Goal: Check status

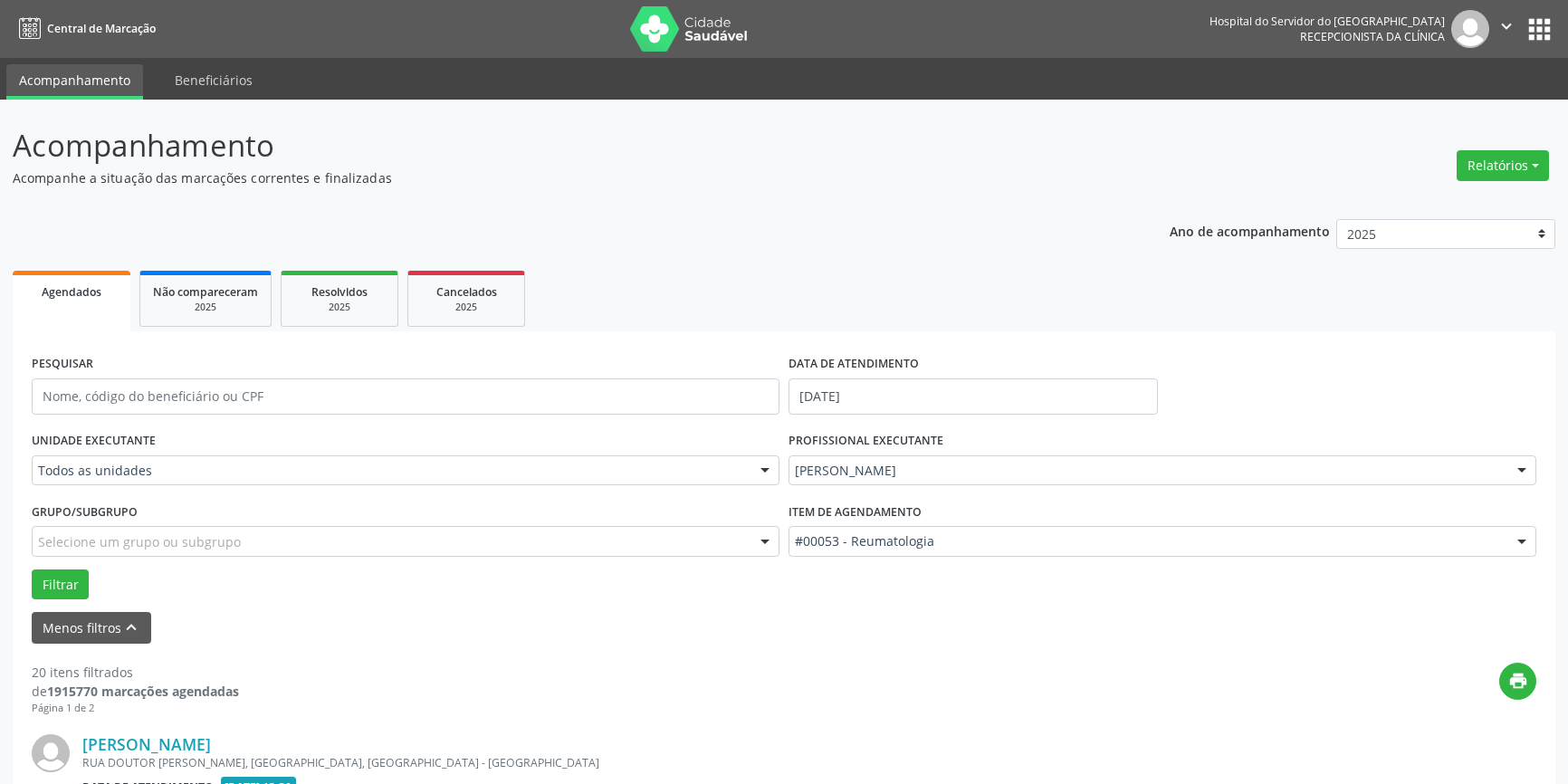
scroll to position [416, 0]
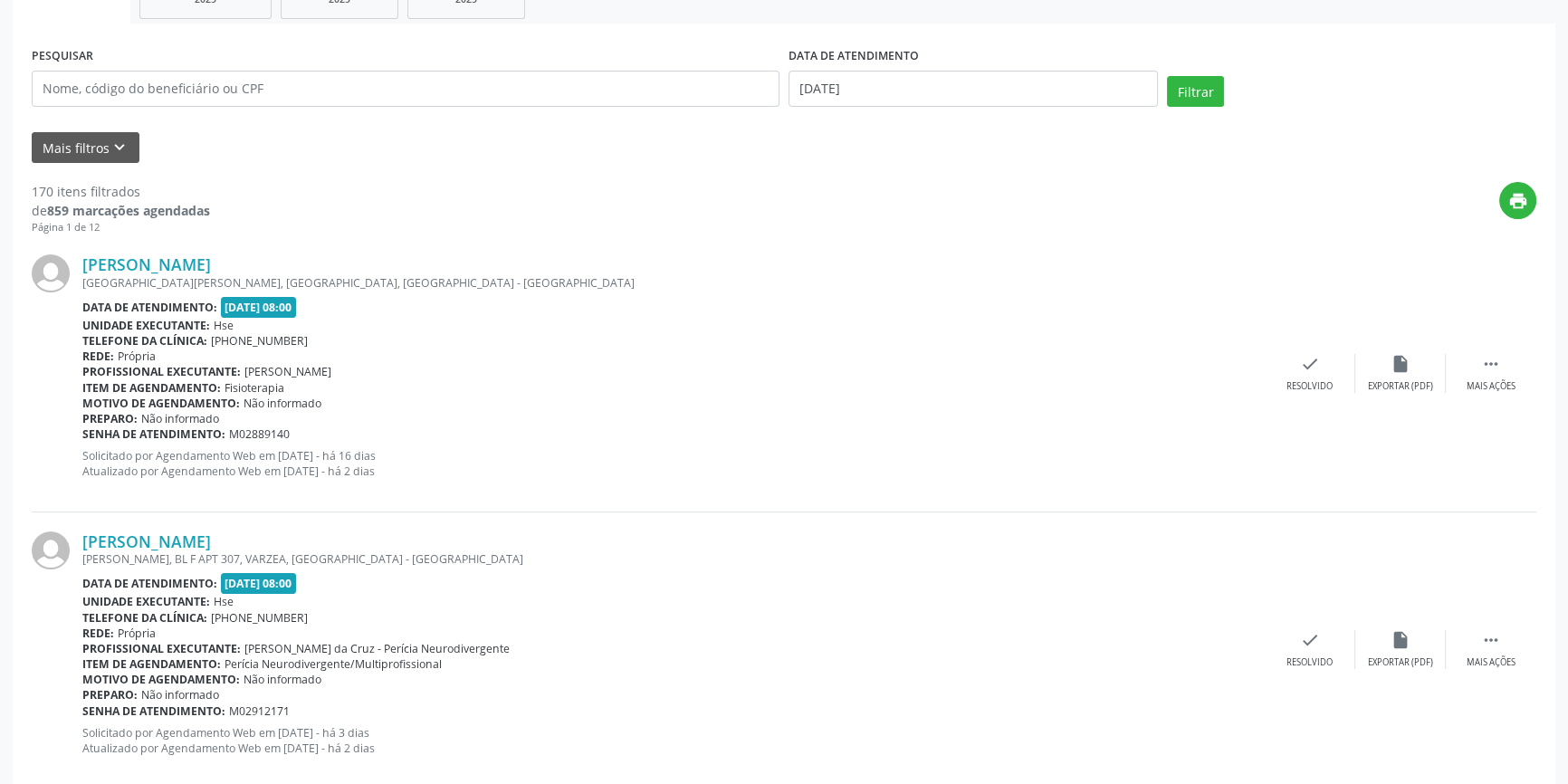
scroll to position [5, 0]
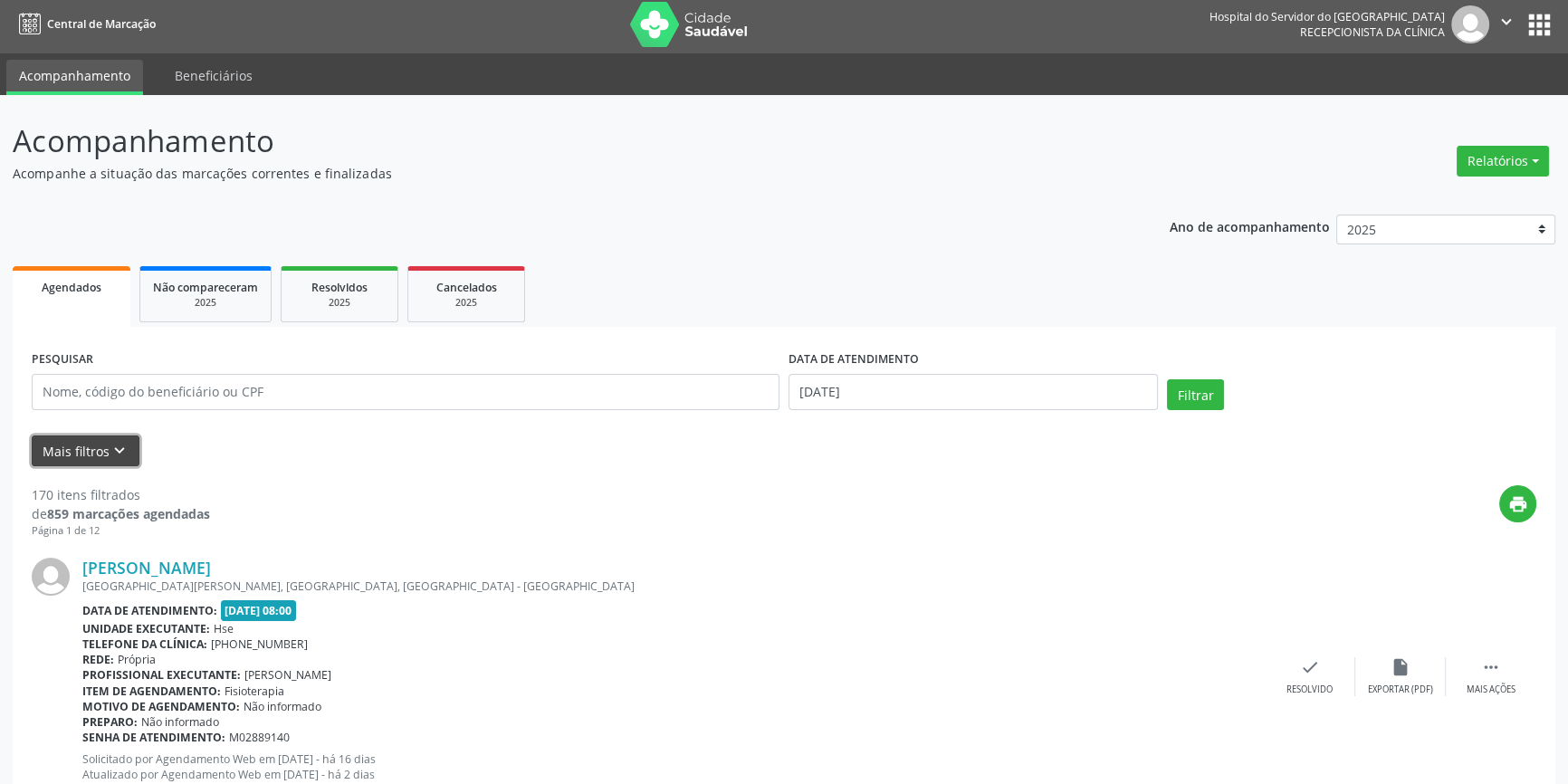
click at [120, 443] on icon "keyboard_arrow_down" at bounding box center [119, 450] width 20 height 20
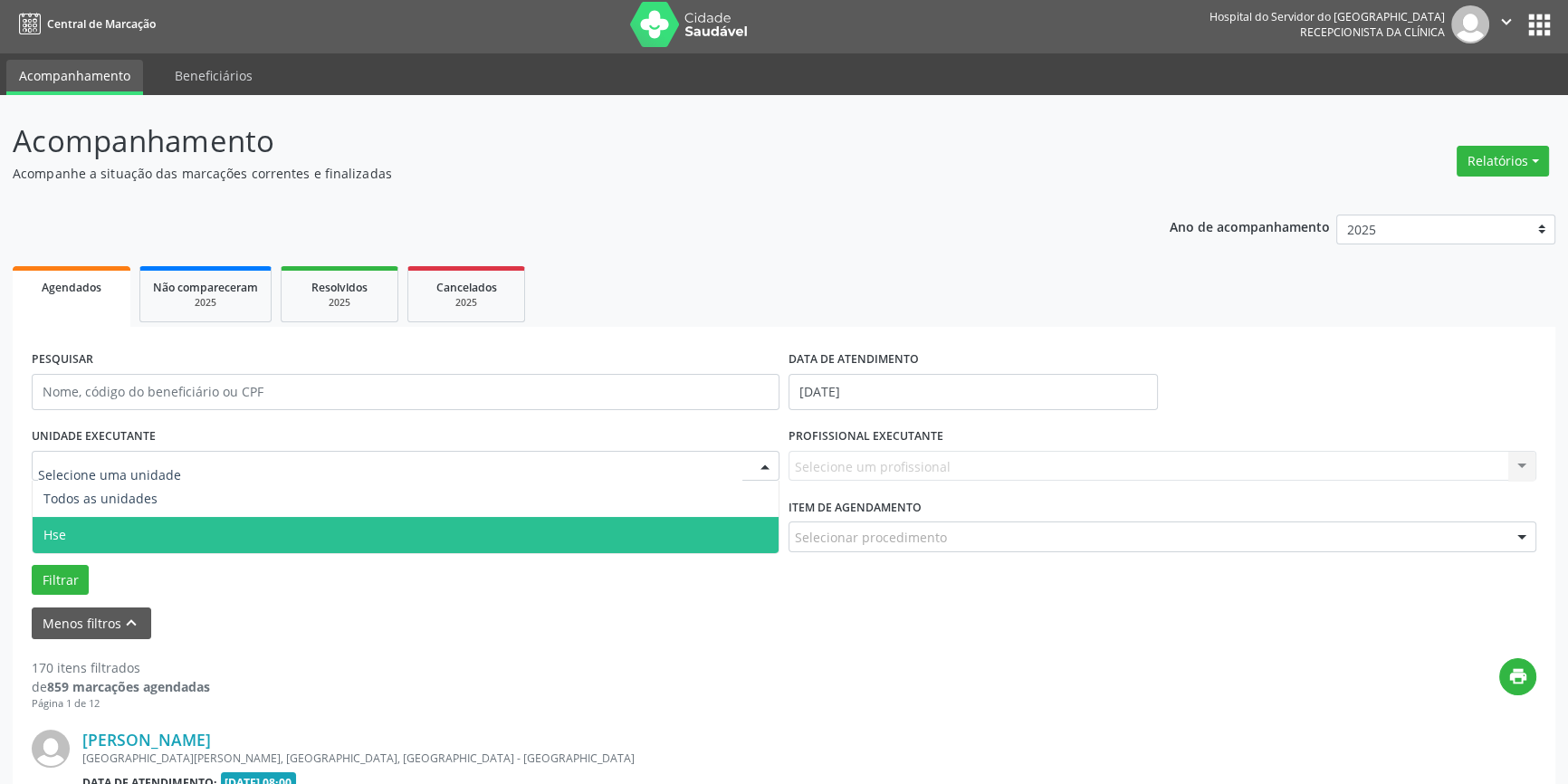
click at [84, 528] on span "Hse" at bounding box center [405, 535] width 746 height 36
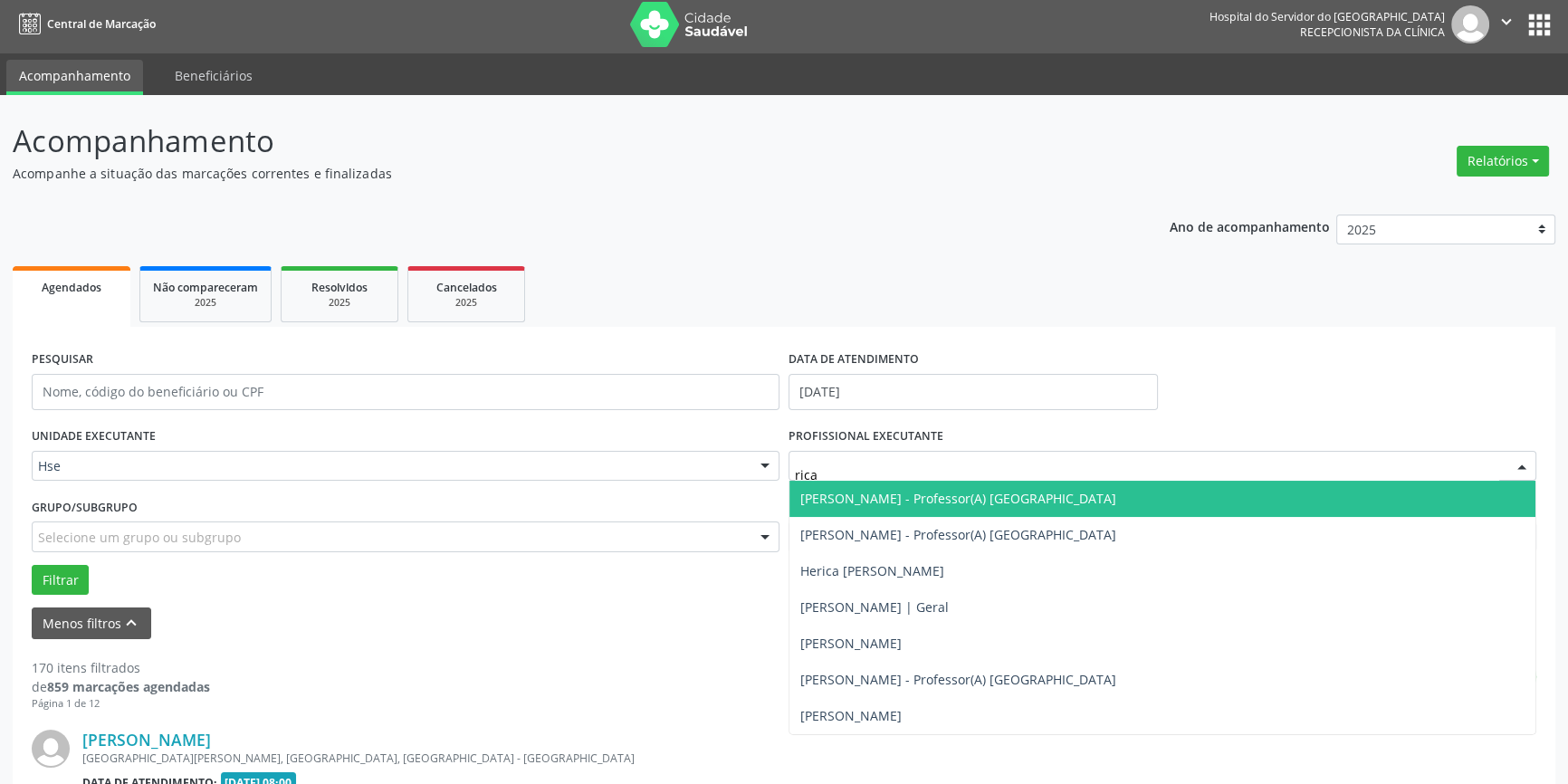
type input "ricar"
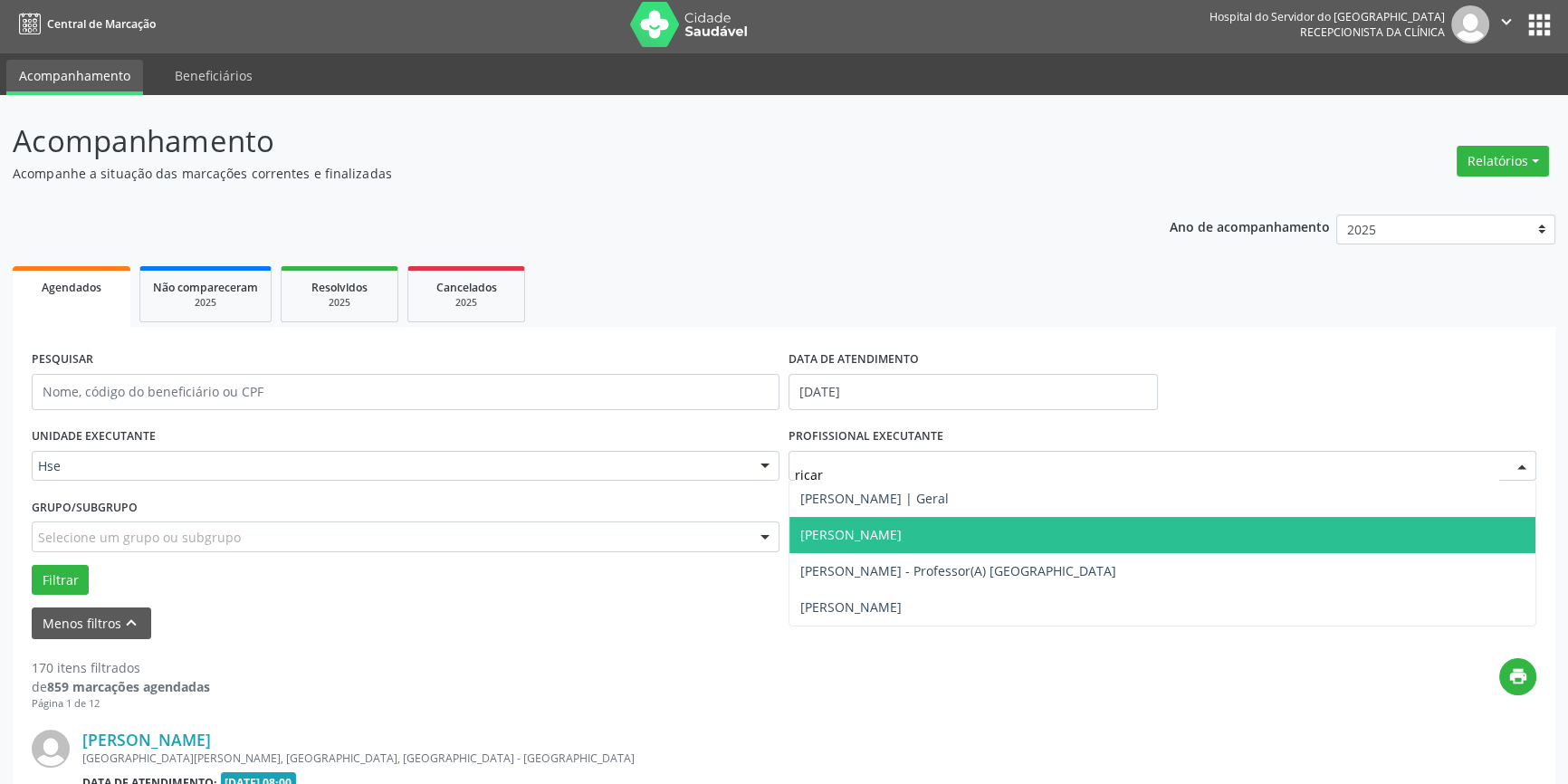
click at [889, 532] on span "[PERSON_NAME]" at bounding box center [850, 534] width 101 height 17
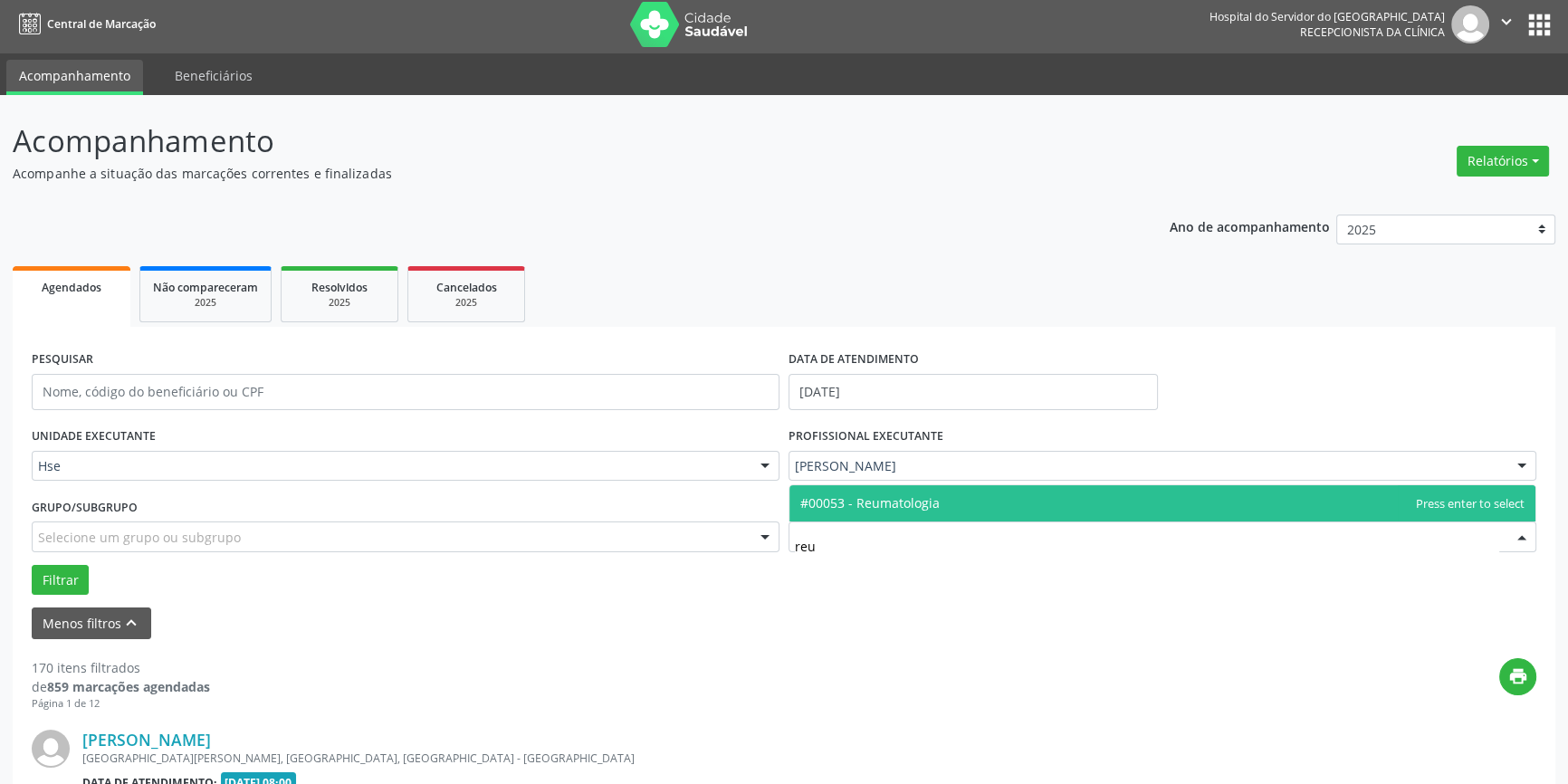
type input "reum"
click at [892, 514] on span "#00053 - Reumatologia" at bounding box center [1162, 503] width 746 height 36
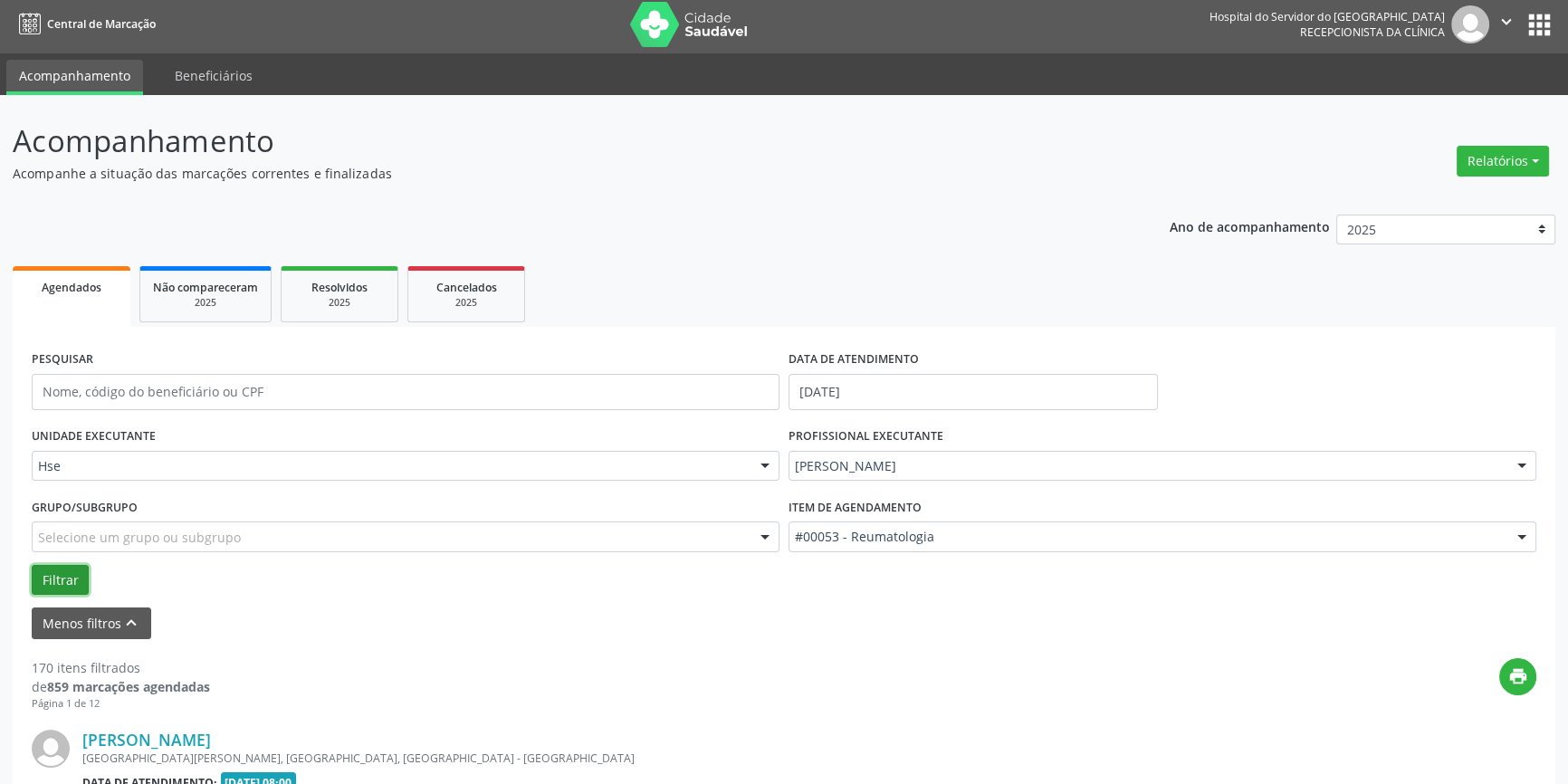
click at [48, 579] on button "Filtrar" at bounding box center [61, 580] width 57 height 31
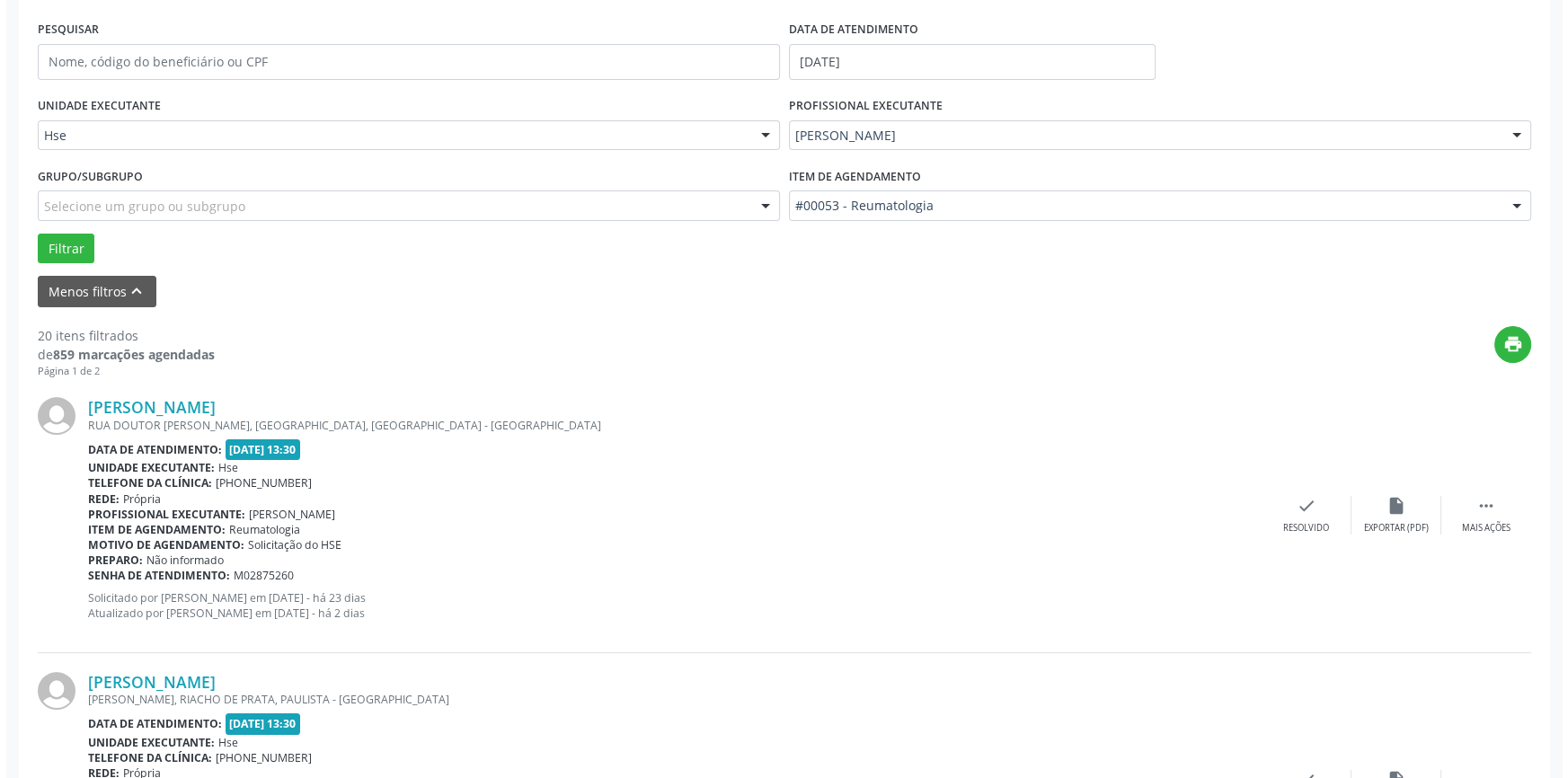
scroll to position [413, 0]
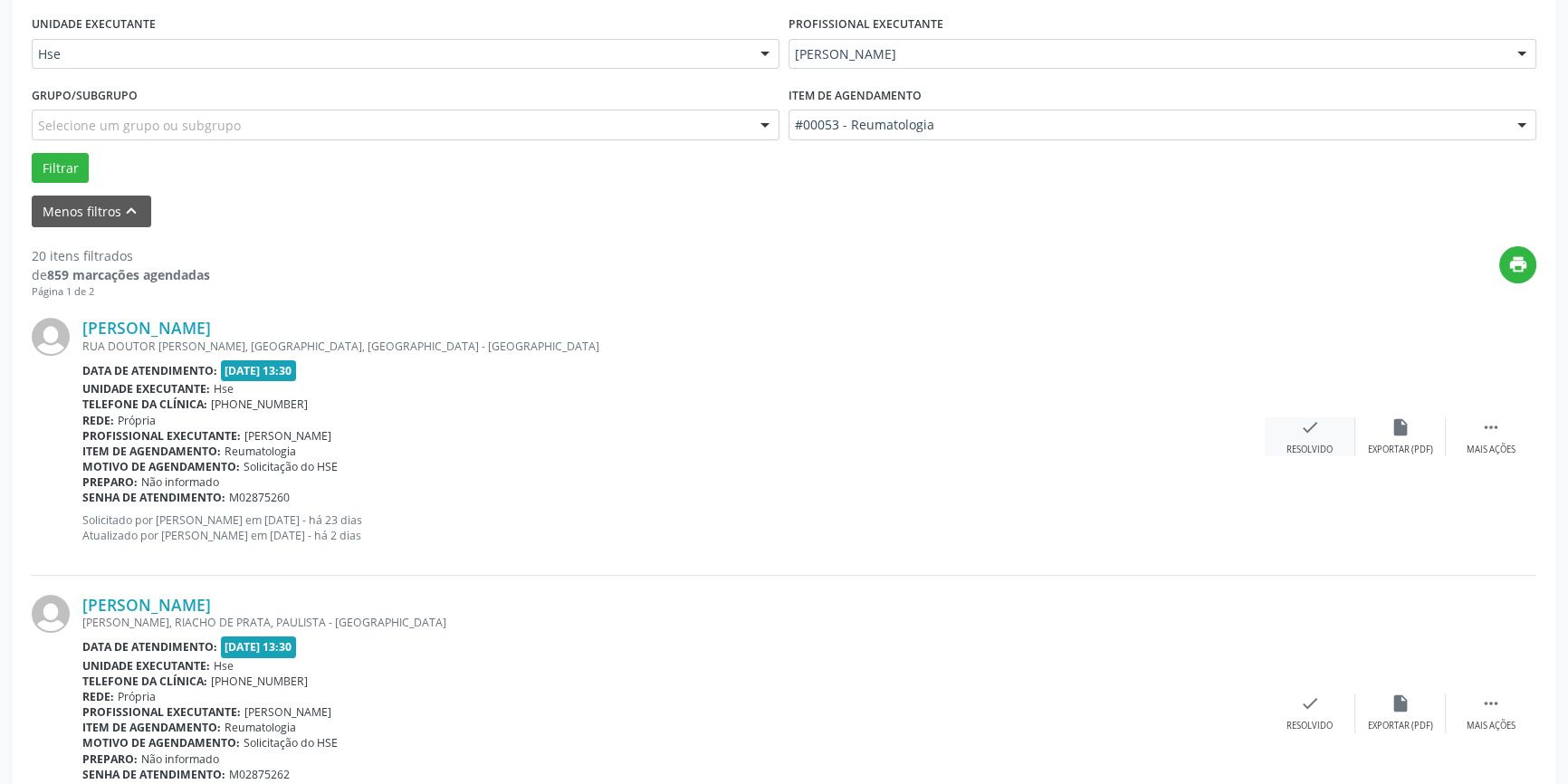
click at [1300, 425] on icon "check" at bounding box center [1310, 427] width 20 height 20
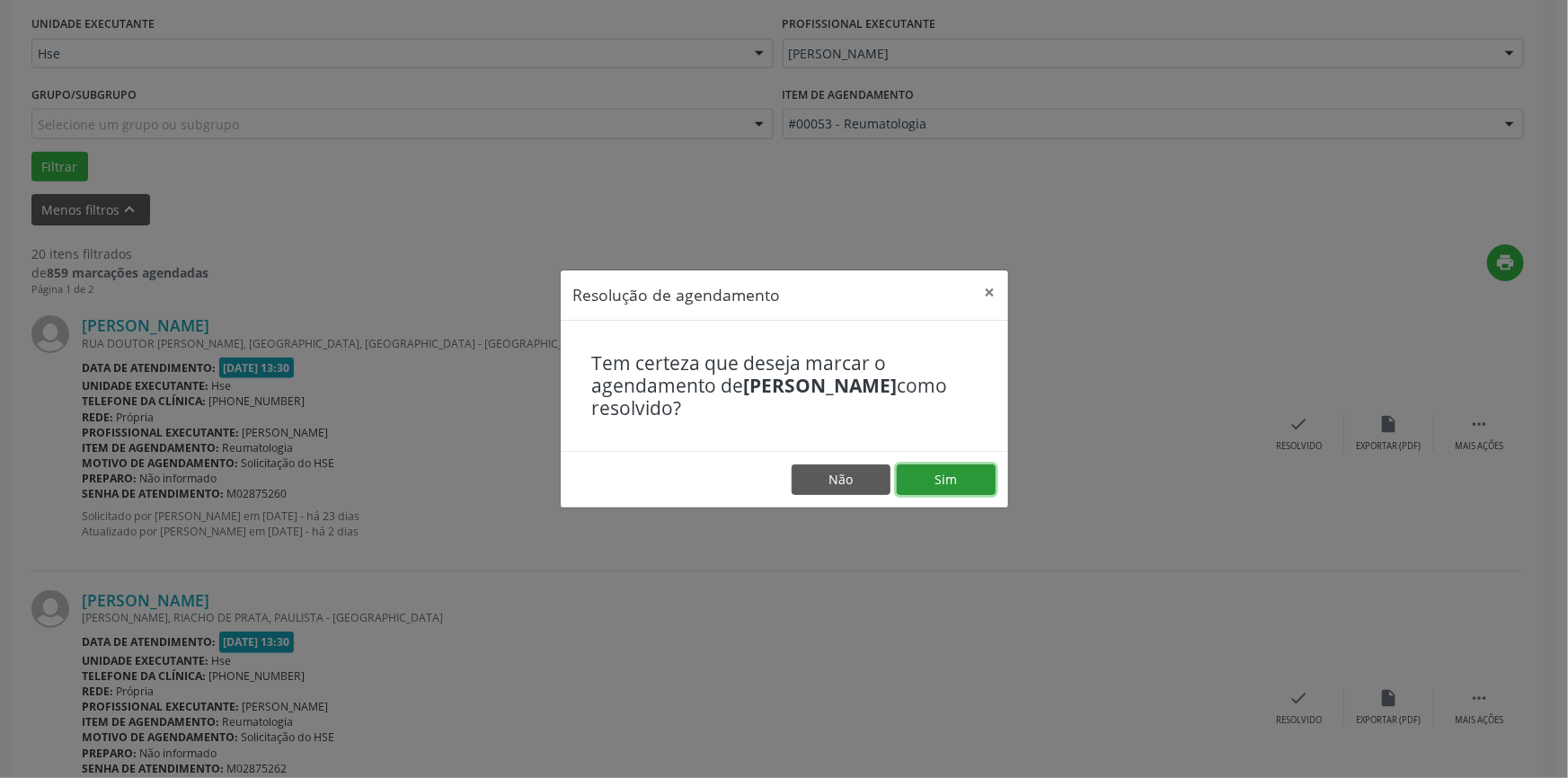
click at [936, 480] on button "Sim" at bounding box center [945, 480] width 99 height 31
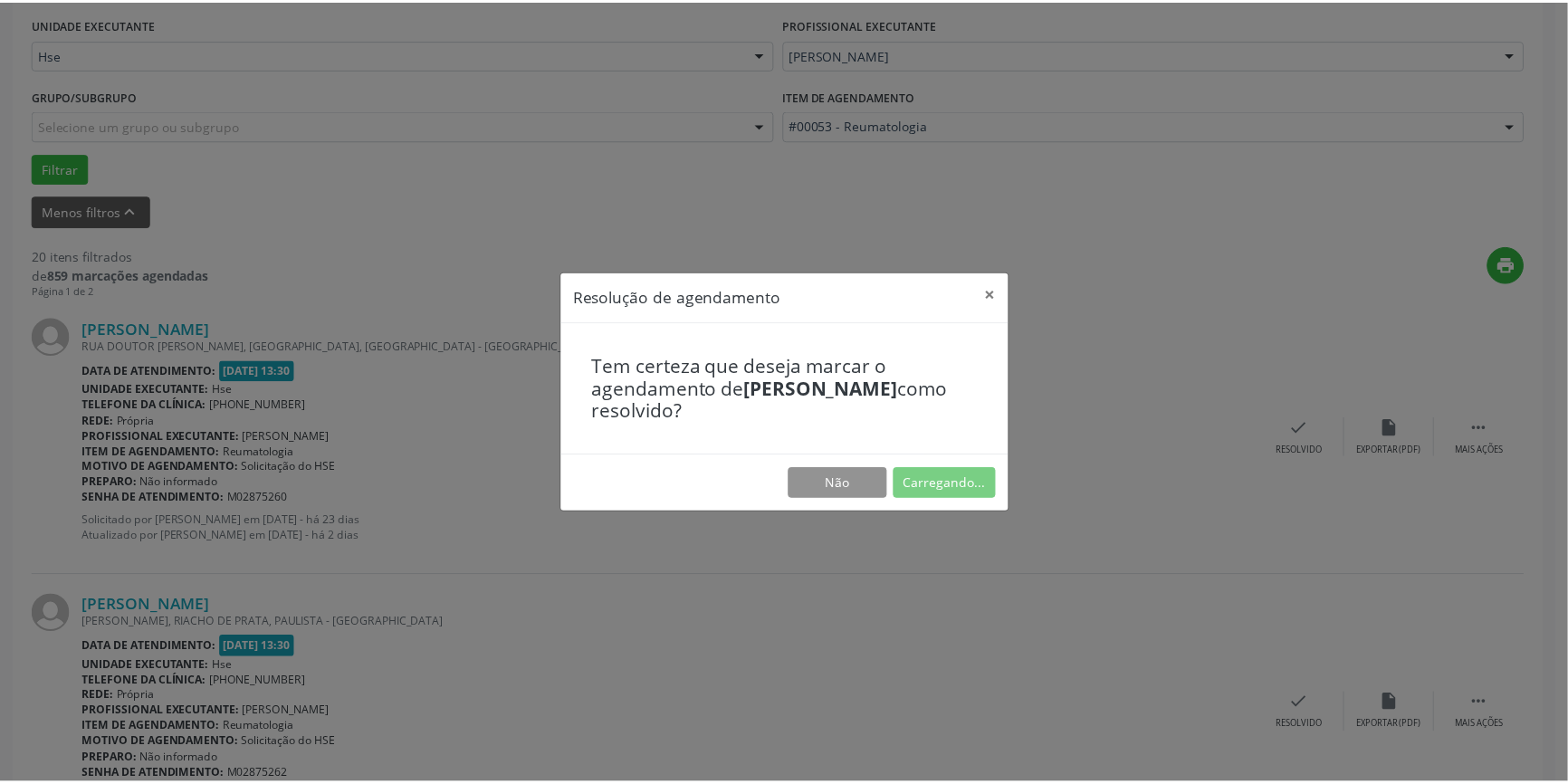
scroll to position [0, 0]
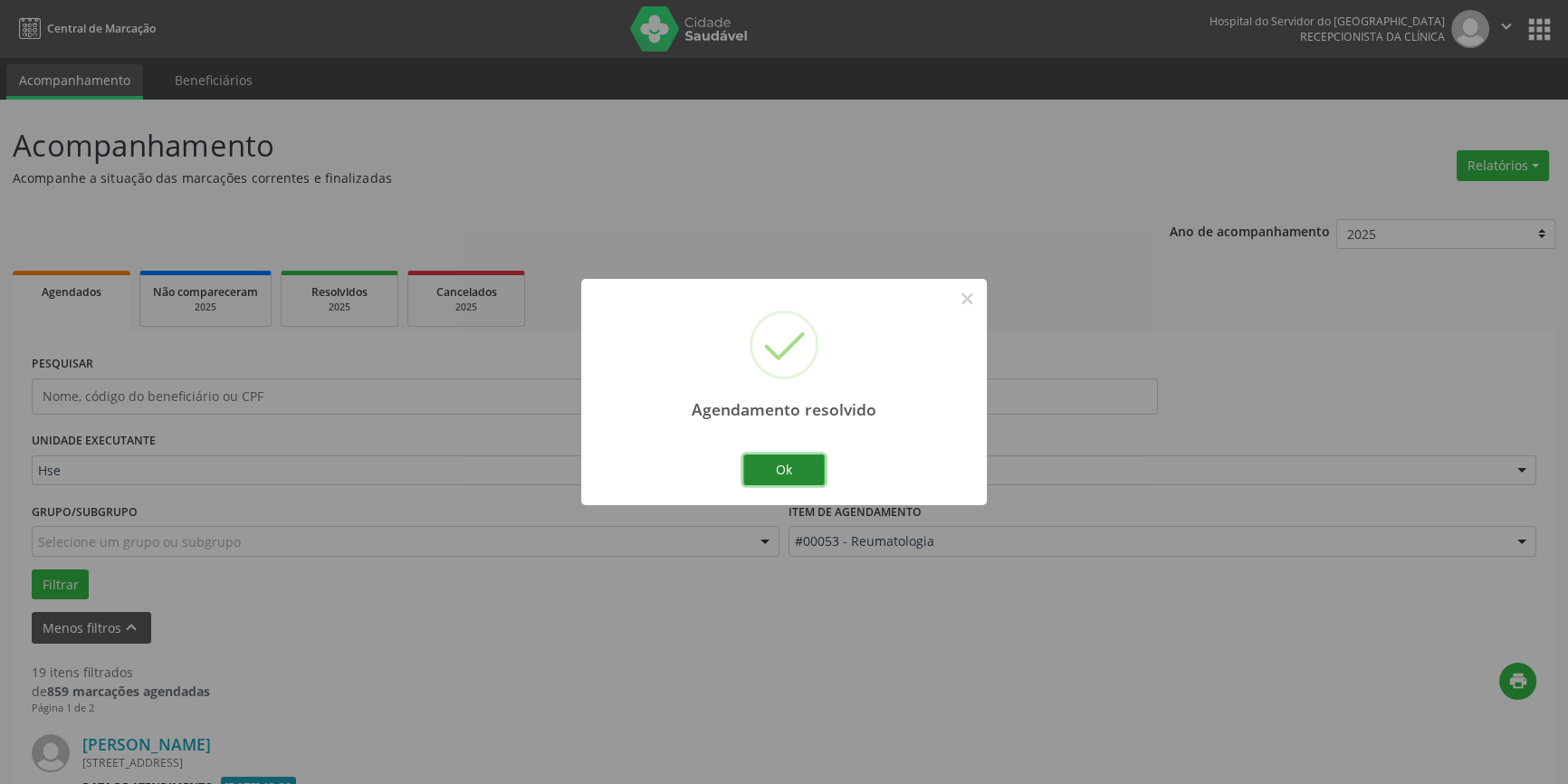
click at [785, 474] on button "Ok" at bounding box center [784, 470] width 81 height 31
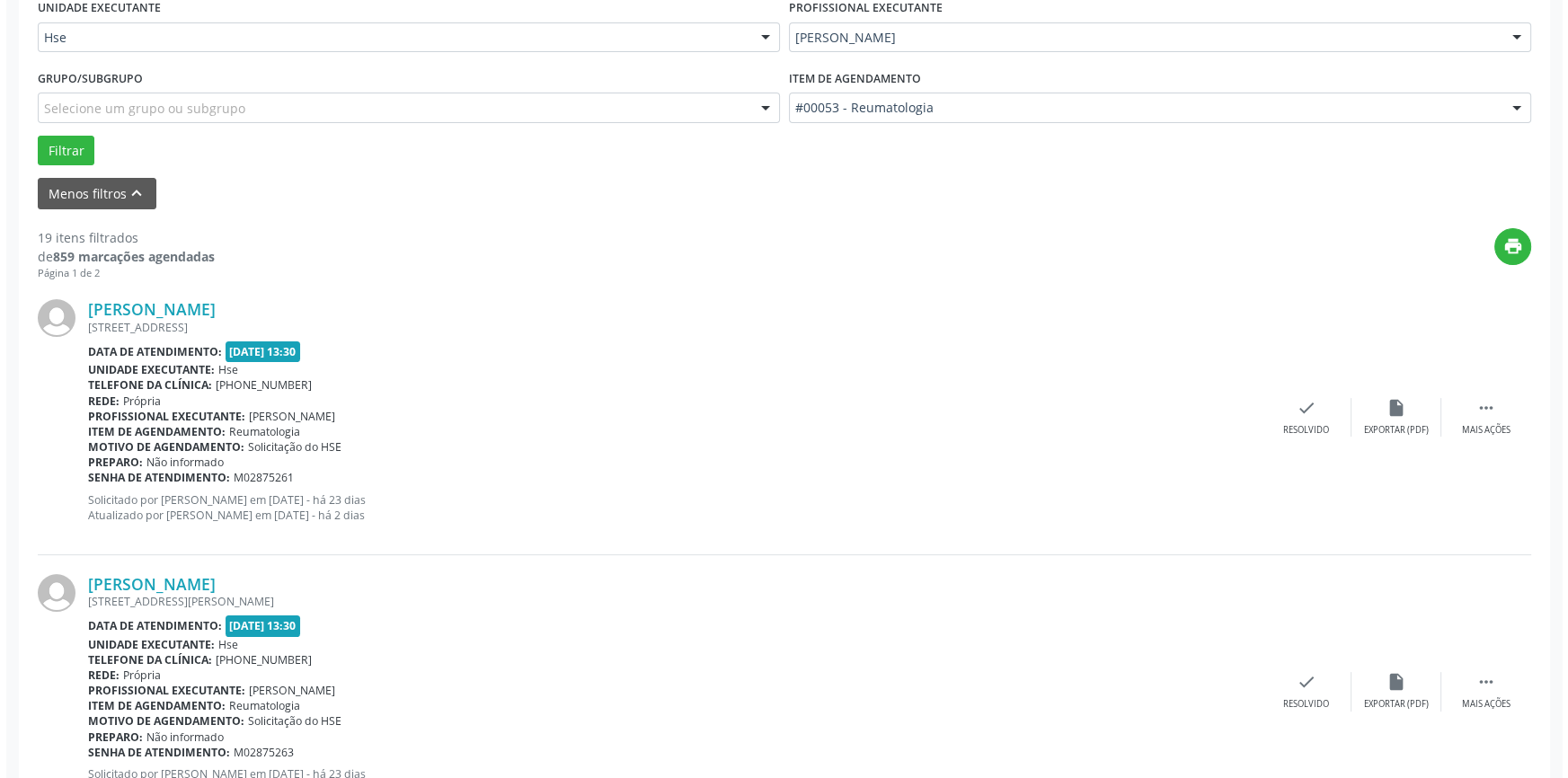
scroll to position [490, 0]
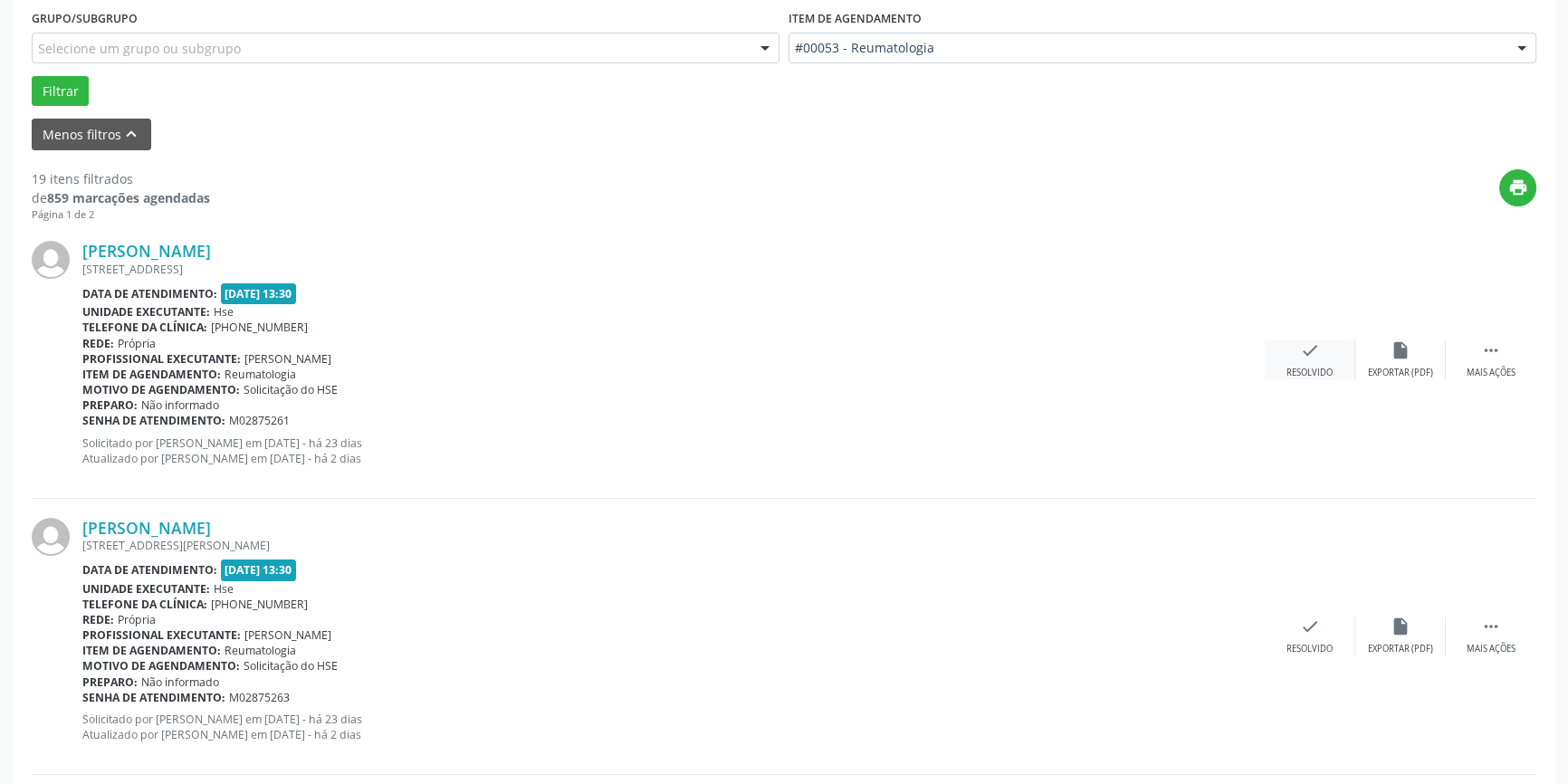
click at [1282, 350] on div "check Resolvido" at bounding box center [1310, 359] width 91 height 39
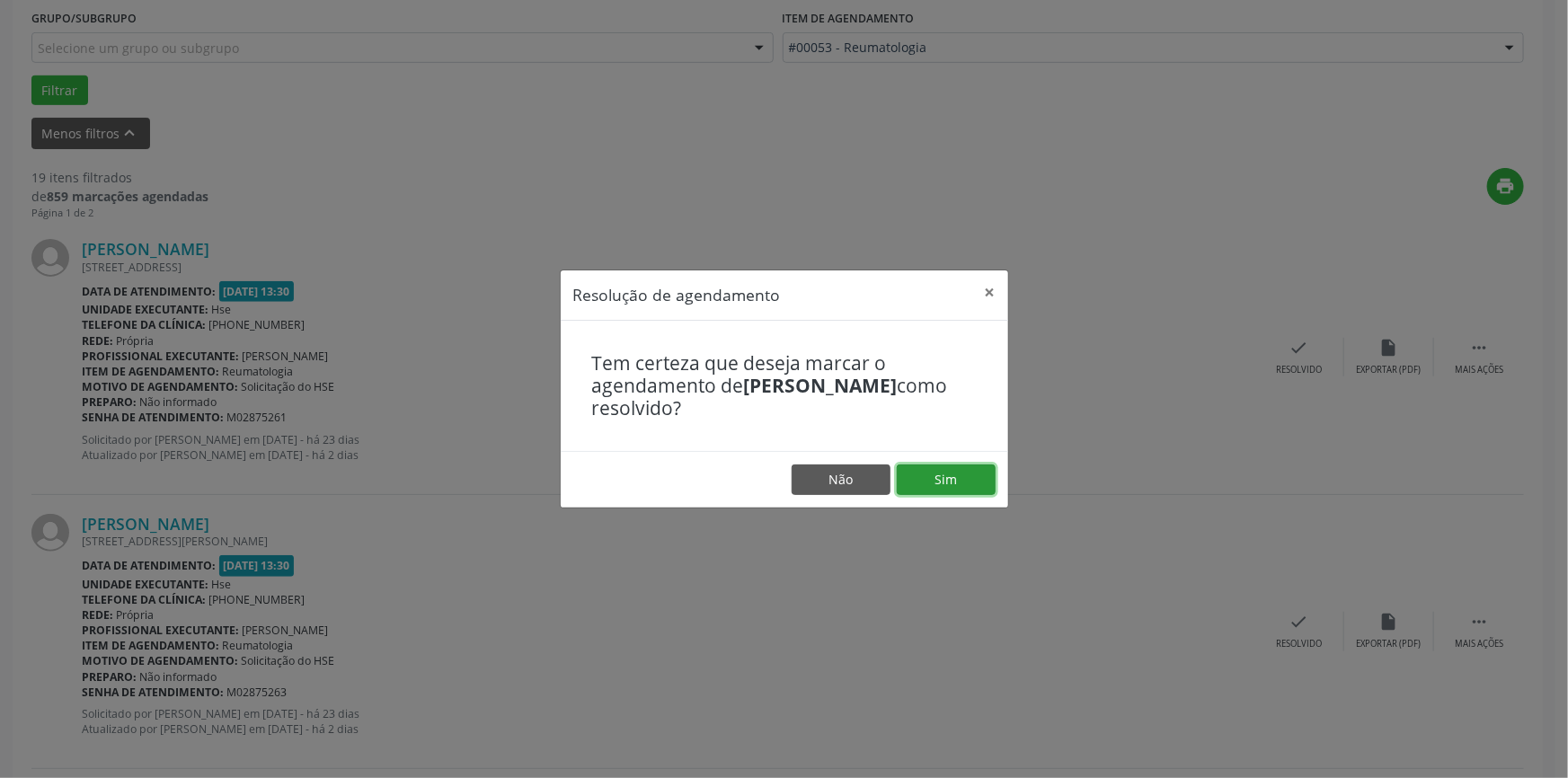
click at [972, 473] on button "Sim" at bounding box center [945, 480] width 99 height 31
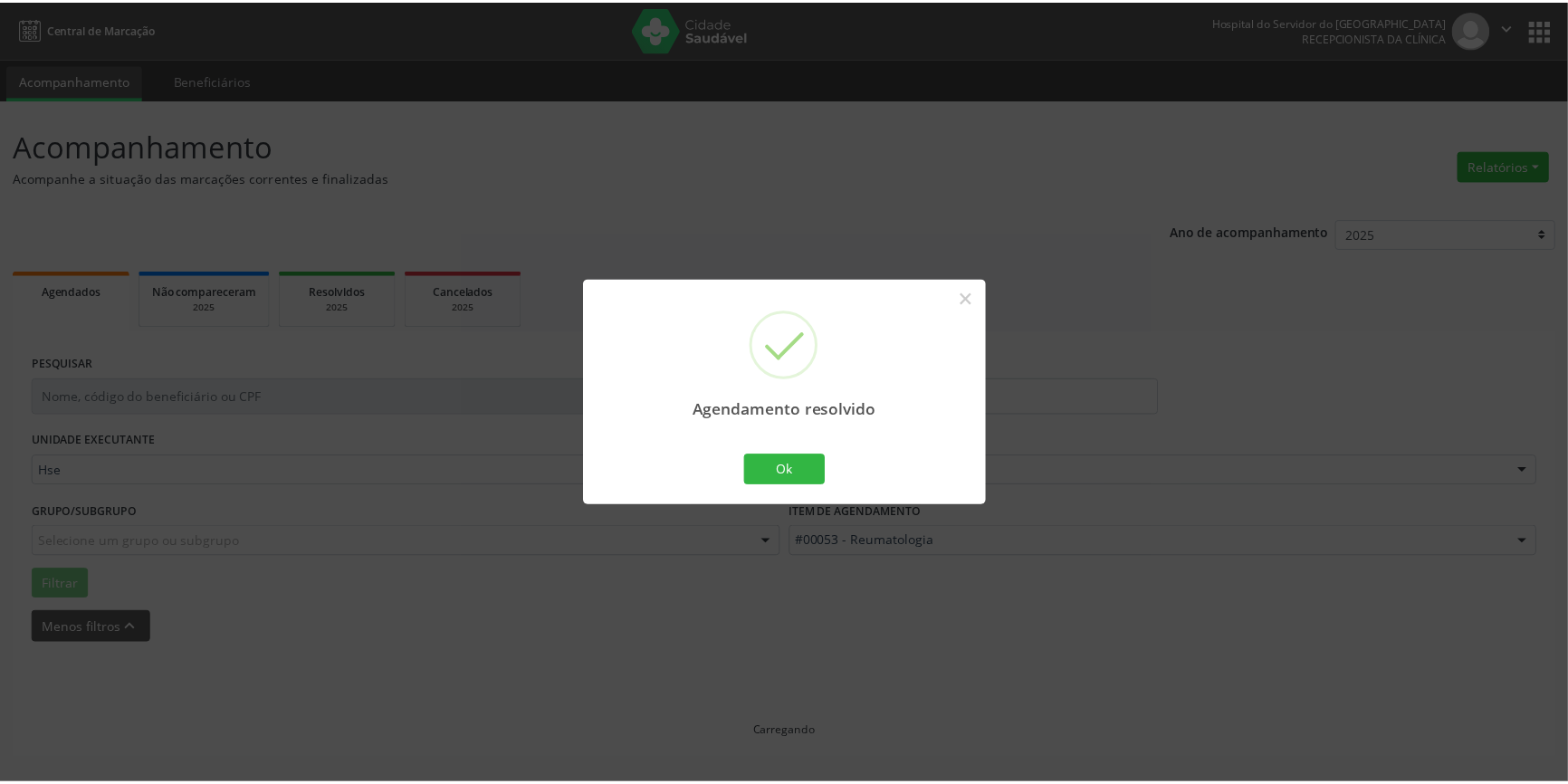
scroll to position [0, 0]
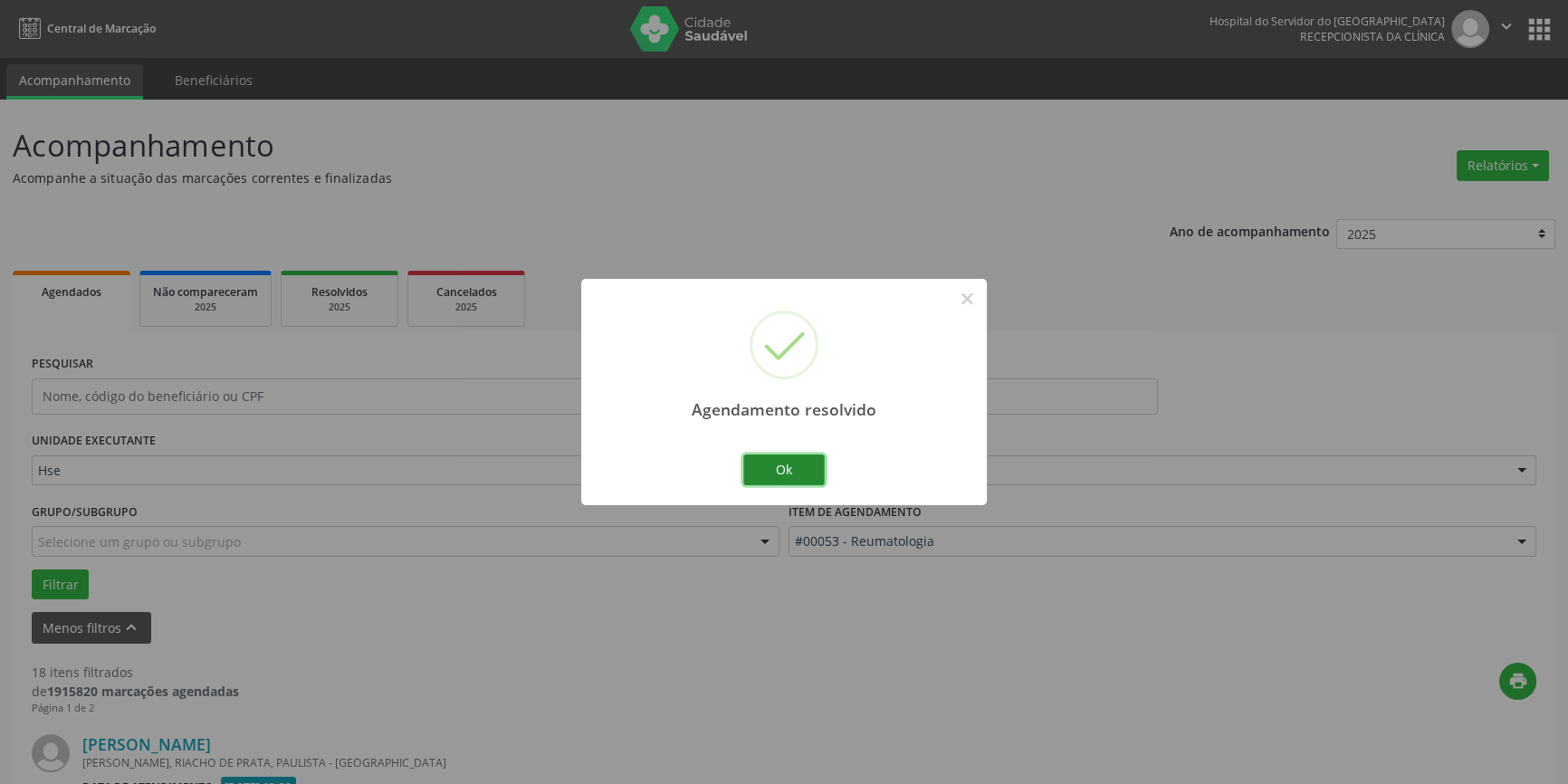
click at [794, 468] on button "Ok" at bounding box center [784, 470] width 81 height 31
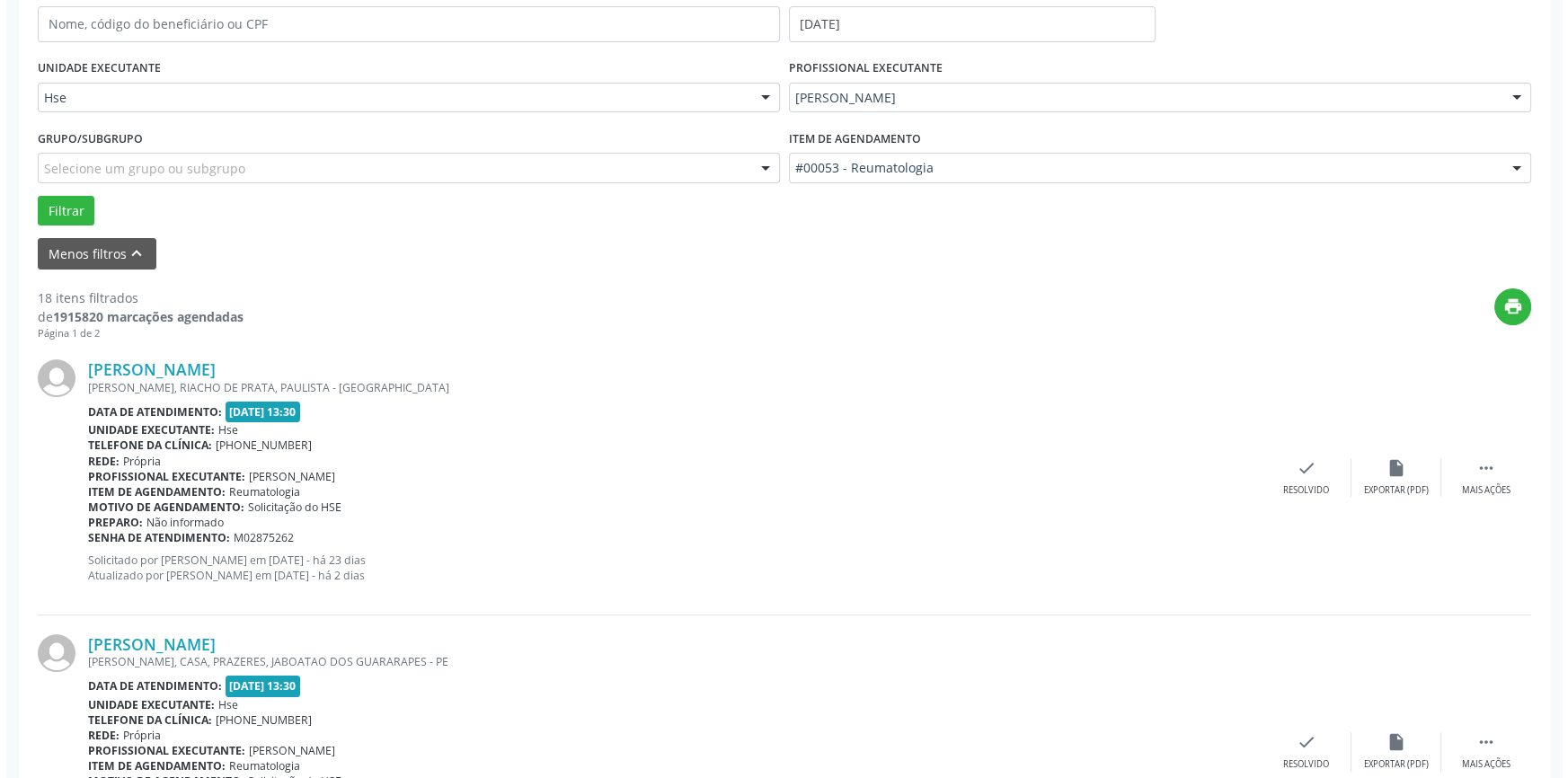
scroll to position [408, 0]
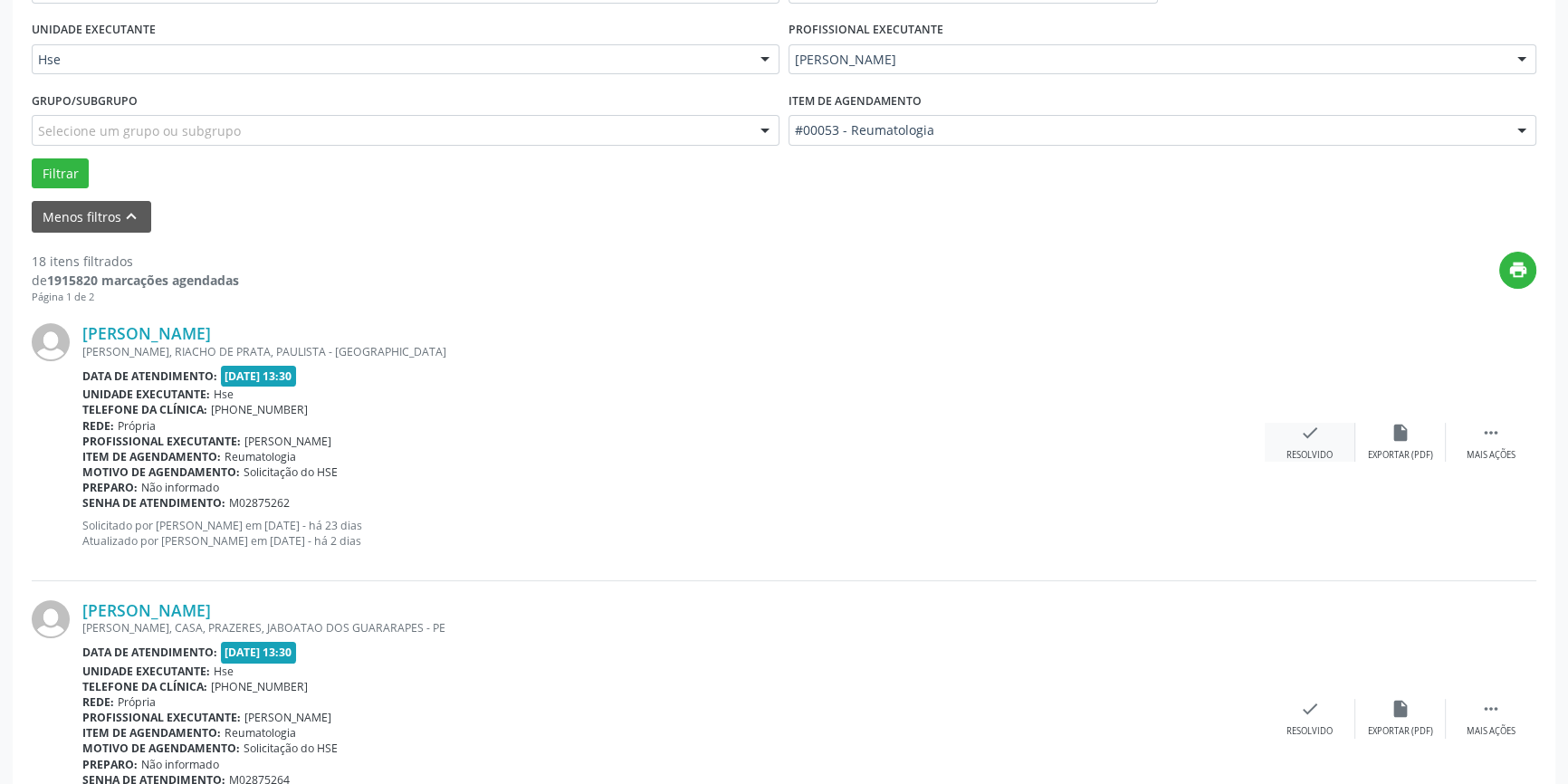
click at [1306, 438] on icon "check" at bounding box center [1310, 432] width 20 height 20
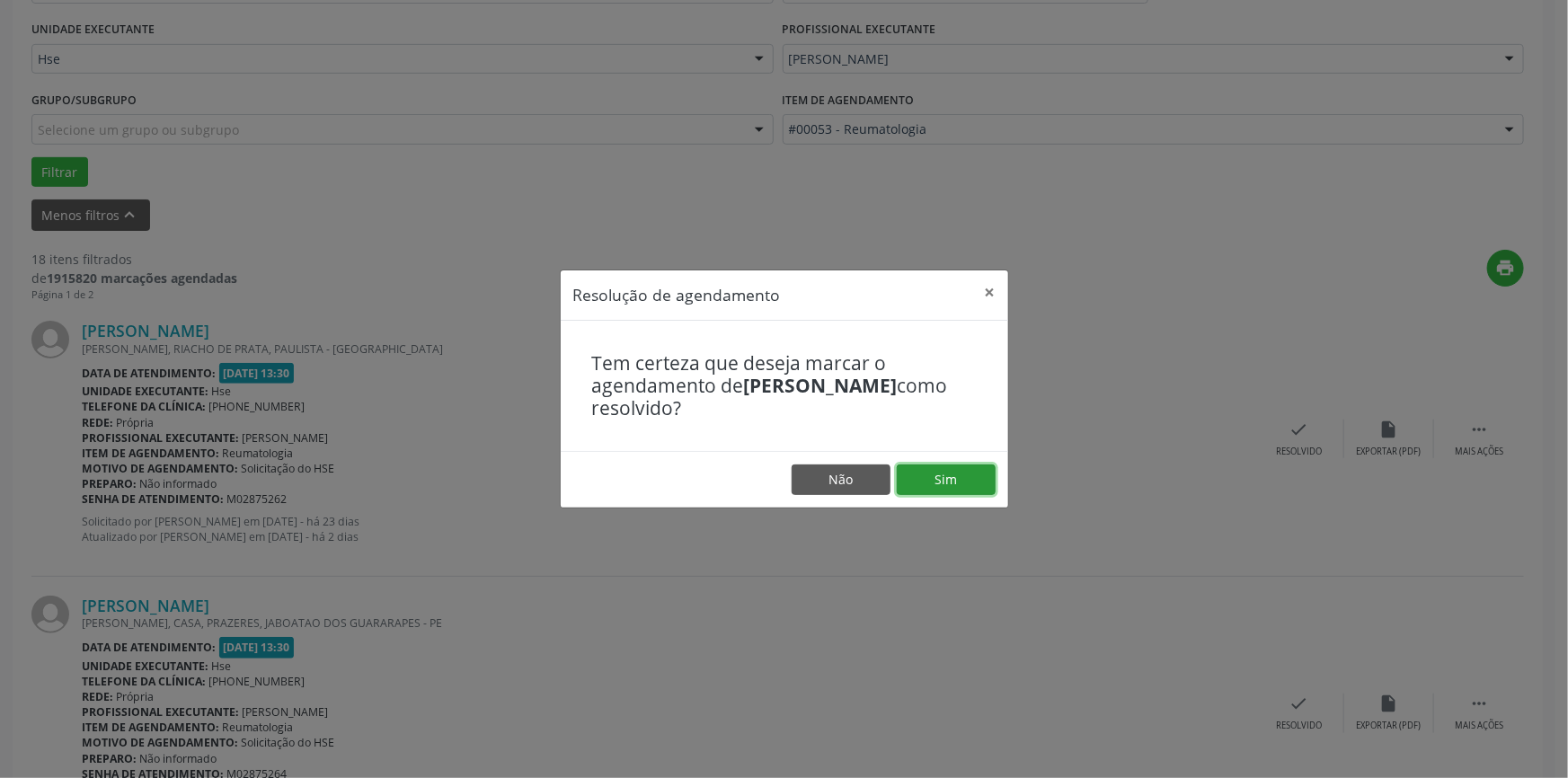
click at [948, 478] on button "Sim" at bounding box center [945, 480] width 99 height 31
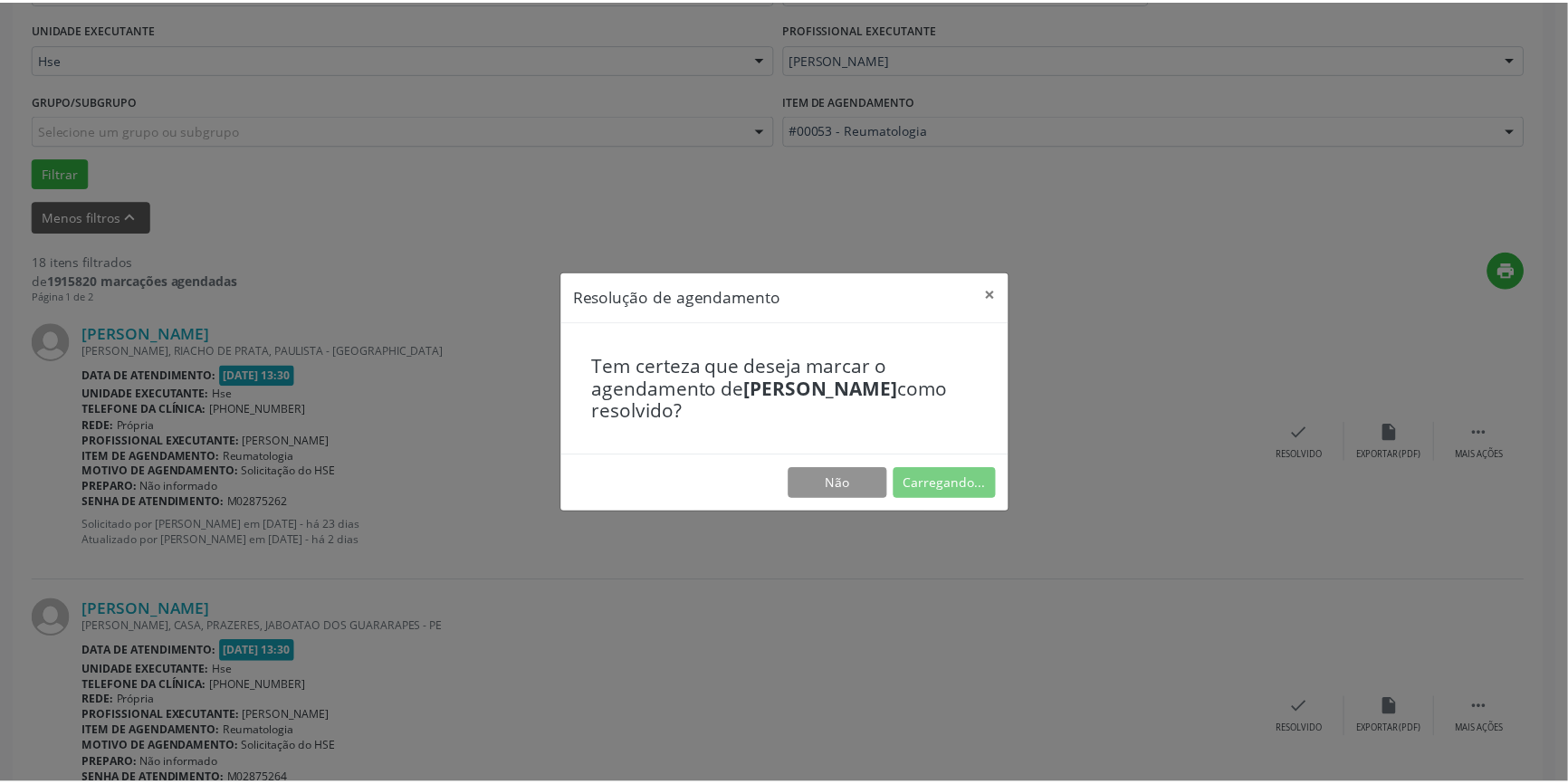
scroll to position [0, 0]
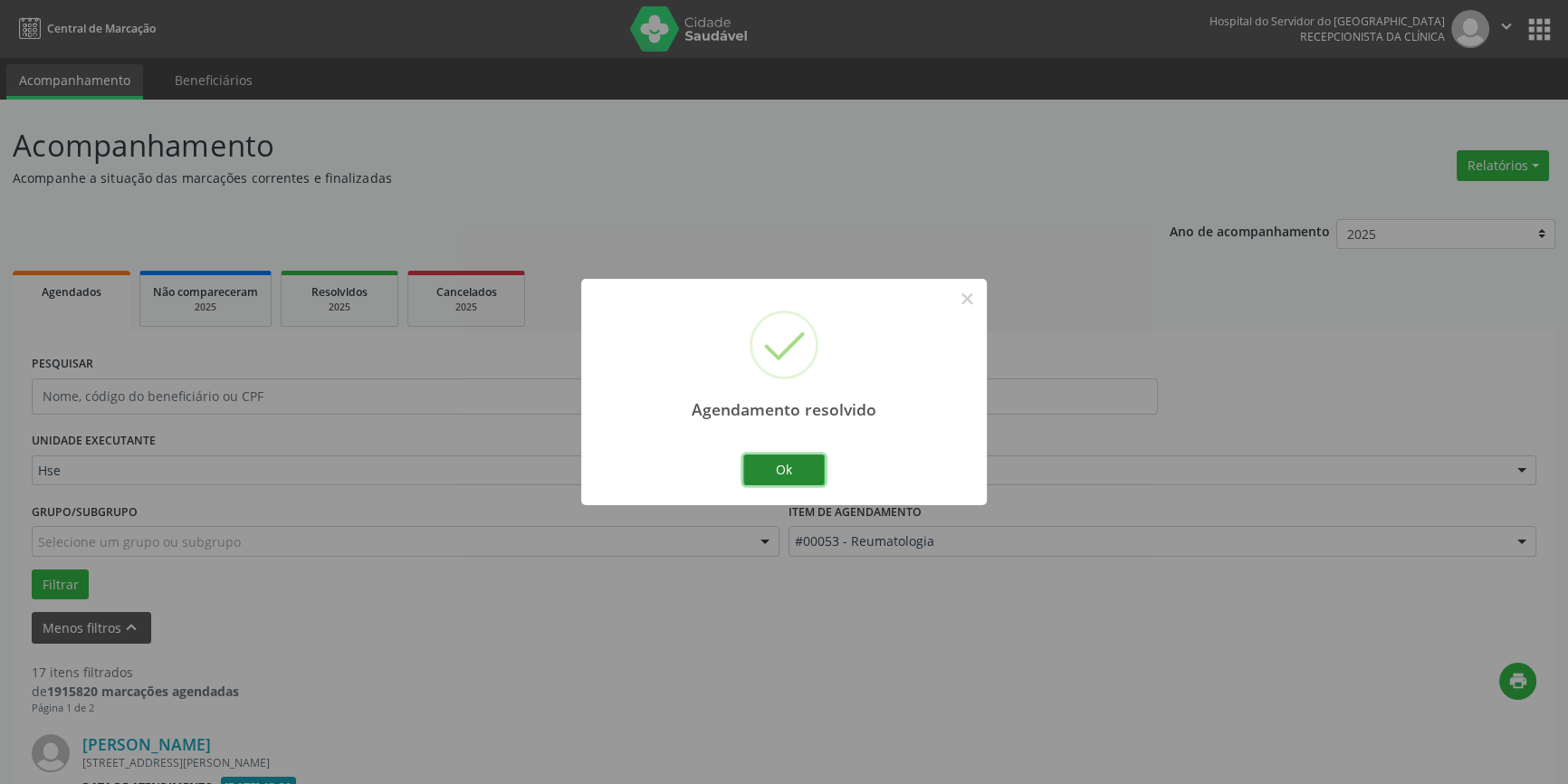
click at [793, 466] on button "Ok" at bounding box center [784, 470] width 81 height 31
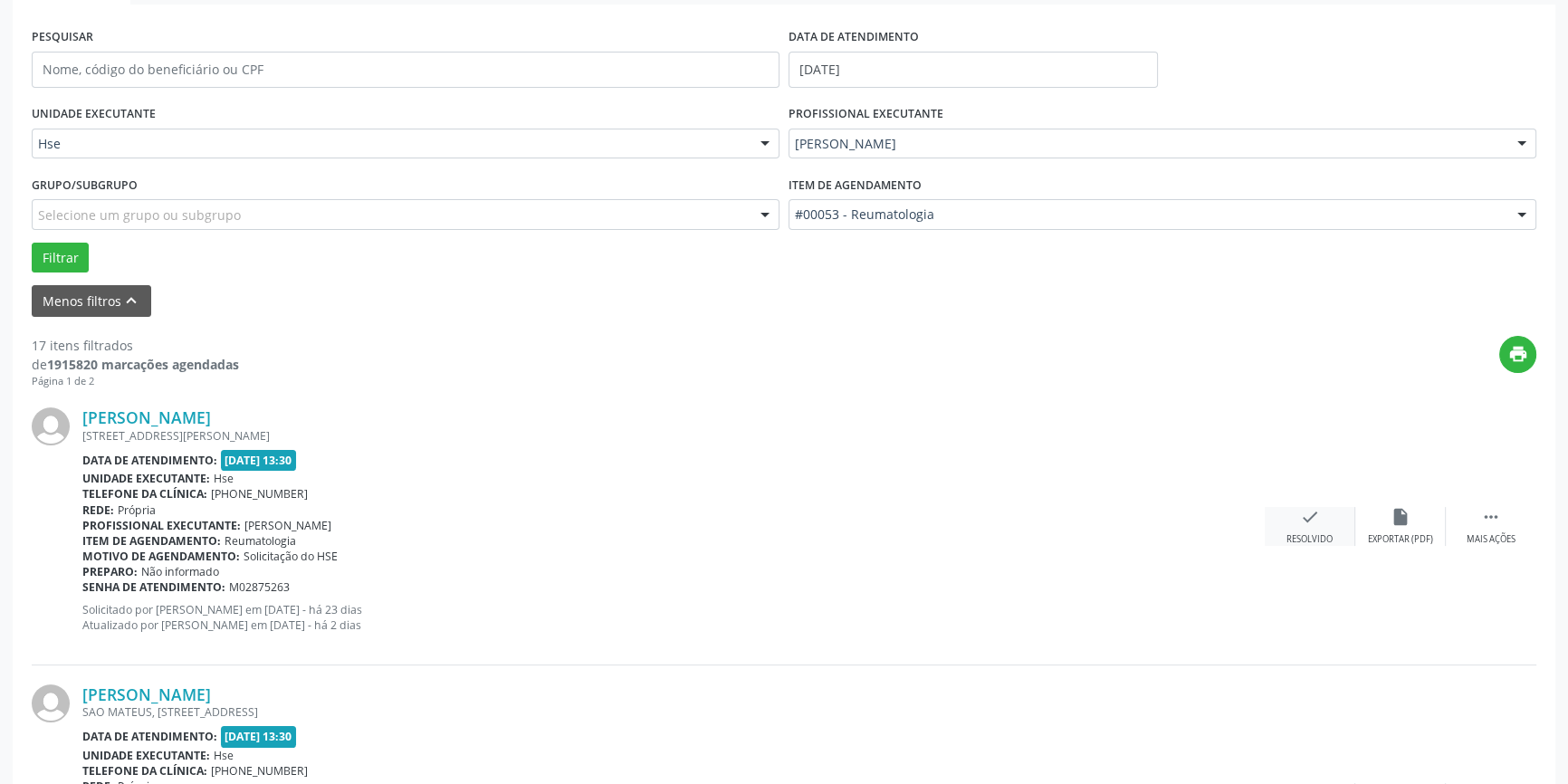
scroll to position [328, 0]
click at [1483, 516] on icon "" at bounding box center [1490, 514] width 20 height 20
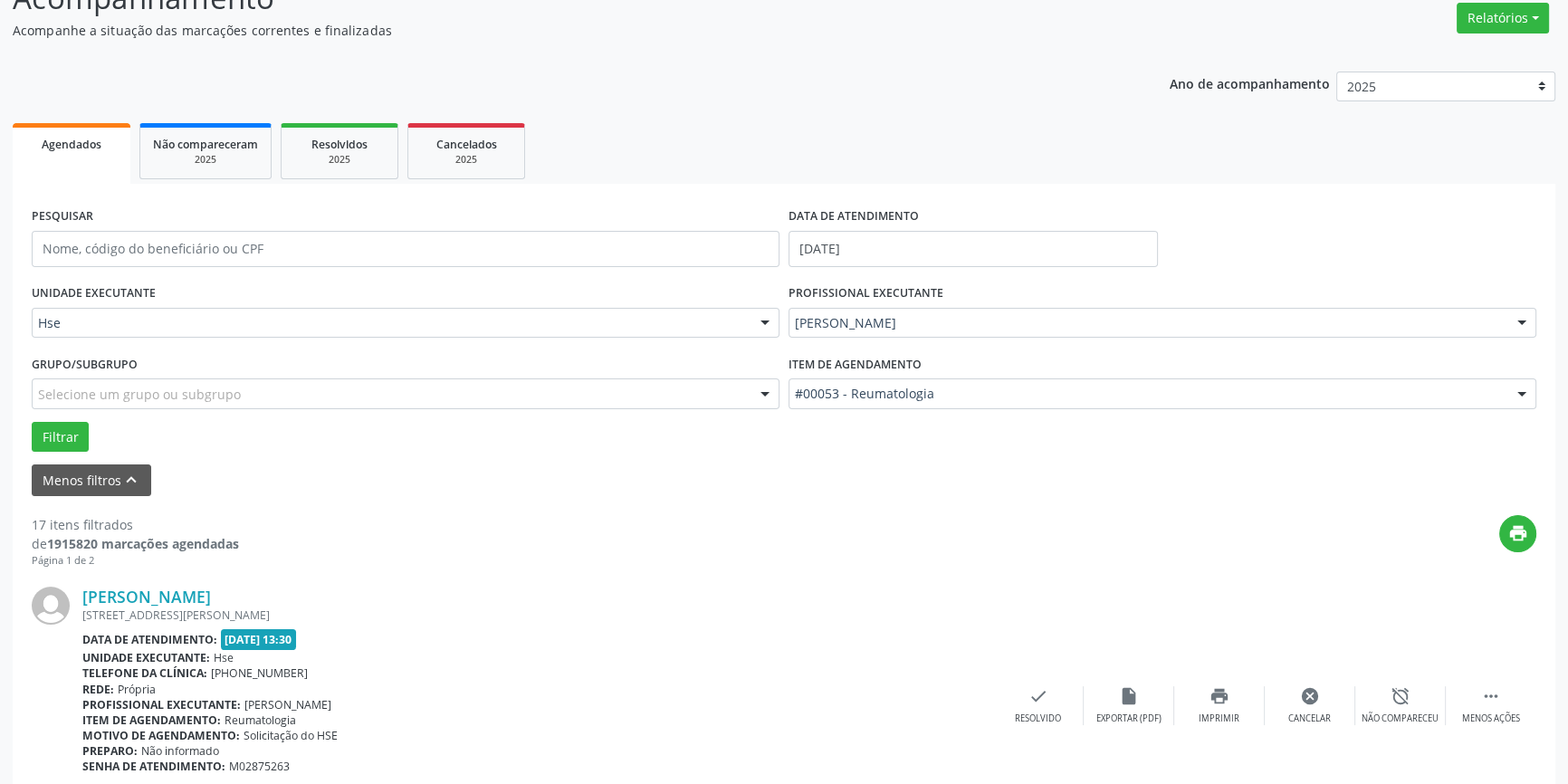
scroll to position [0, 0]
